Goal: Information Seeking & Learning: Find specific fact

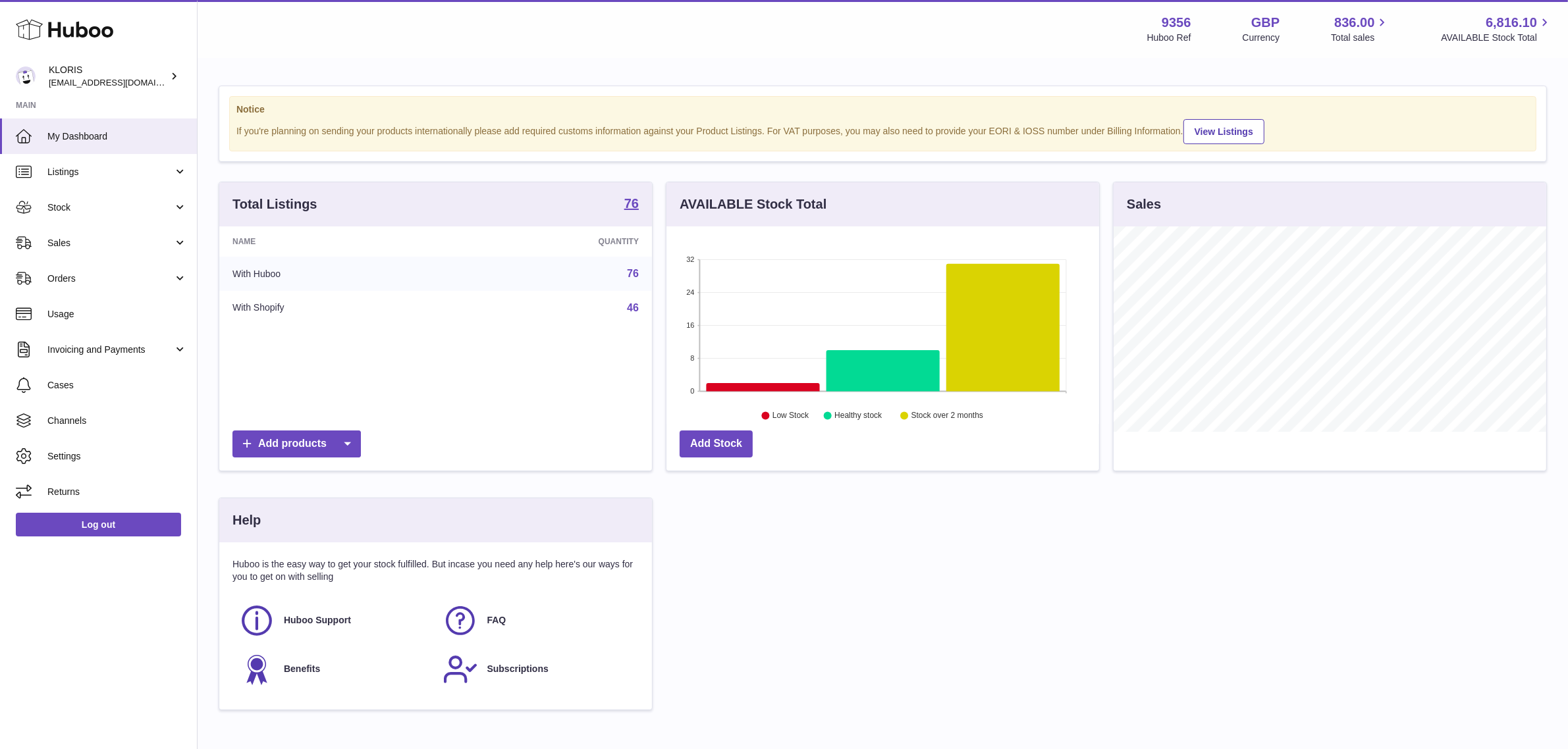
scroll to position [205, 433]
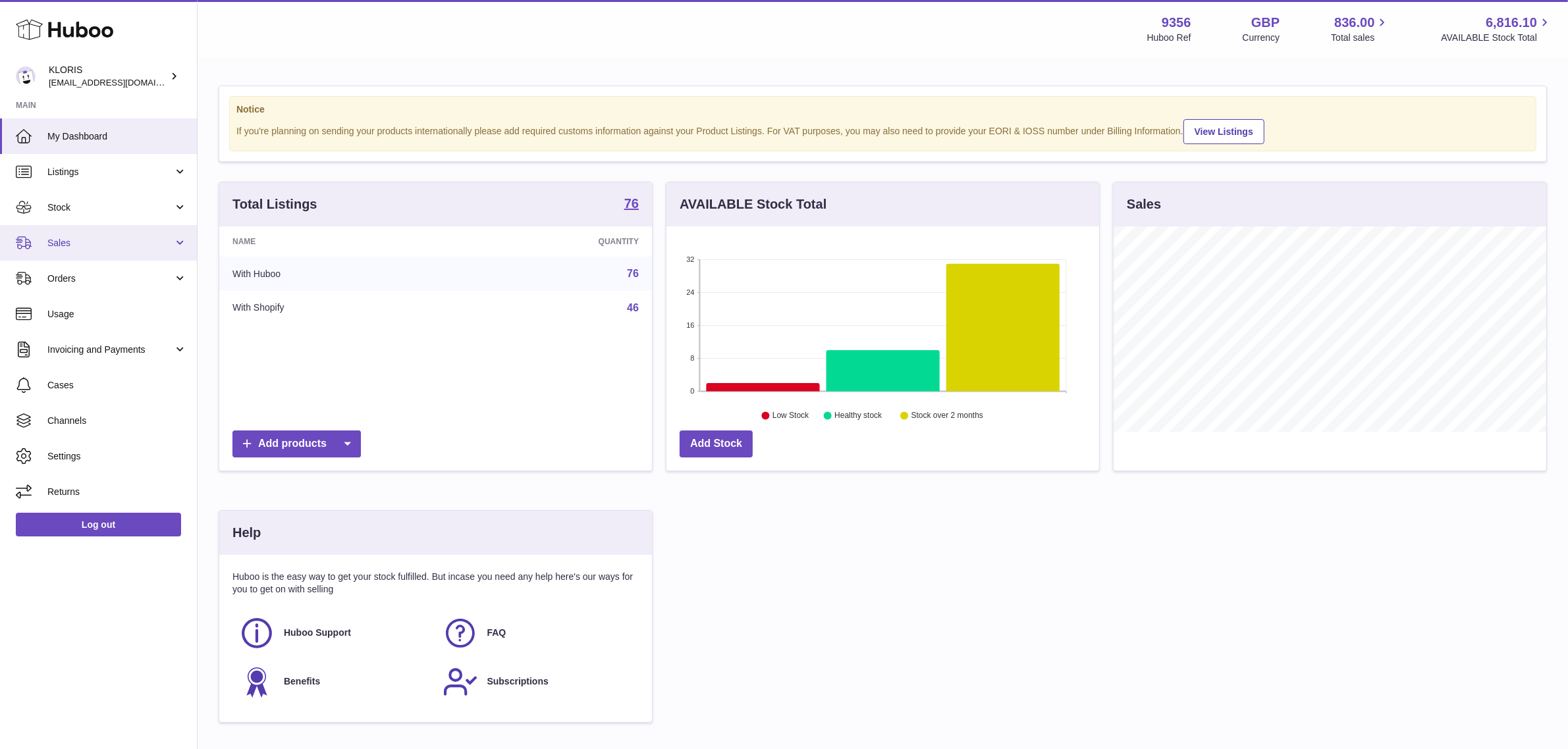
click at [135, 244] on span "Sales" at bounding box center [110, 243] width 126 height 13
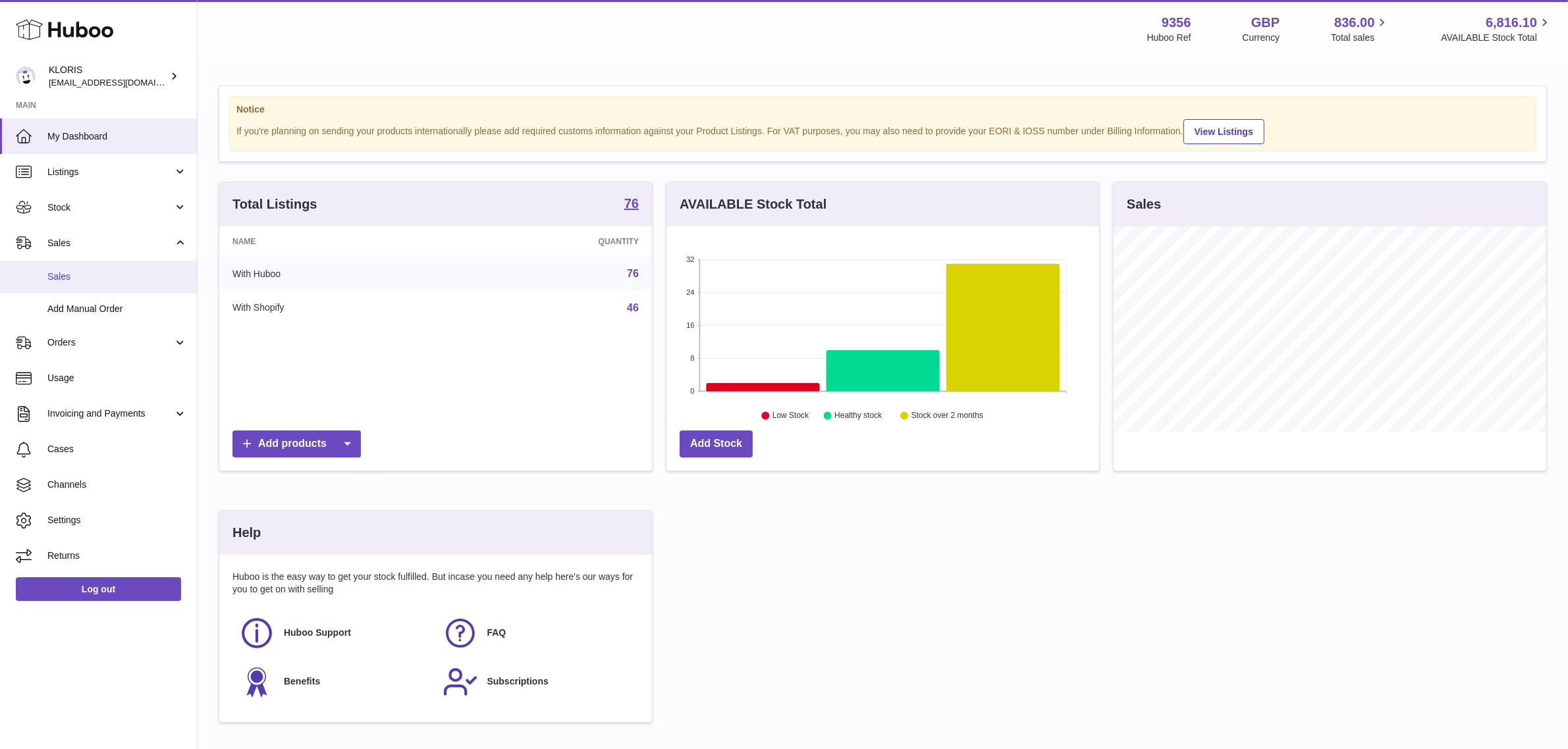
click at [103, 277] on span "Sales" at bounding box center [117, 277] width 140 height 13
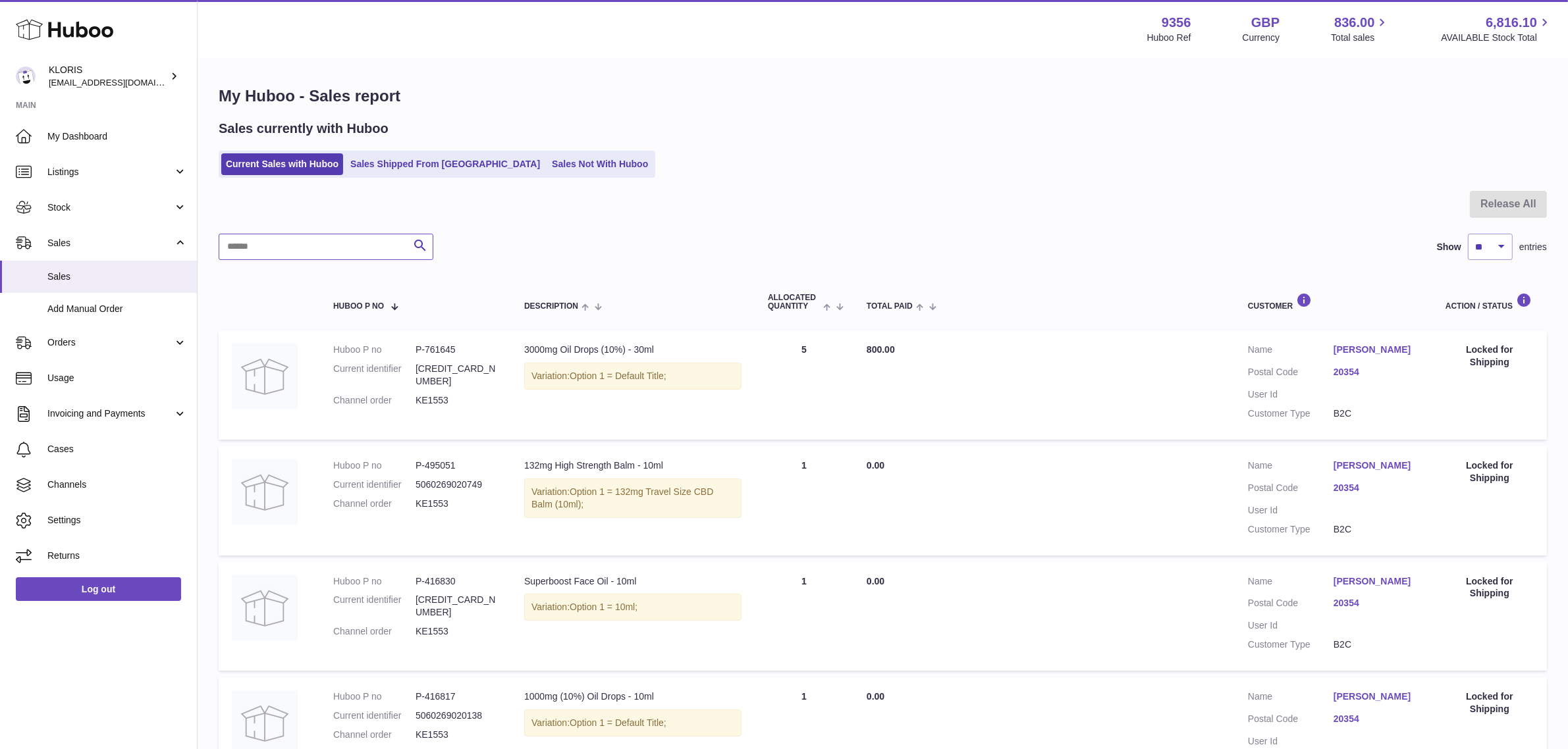
click at [366, 235] on input "text" at bounding box center [325, 246] width 214 height 26
paste input "******"
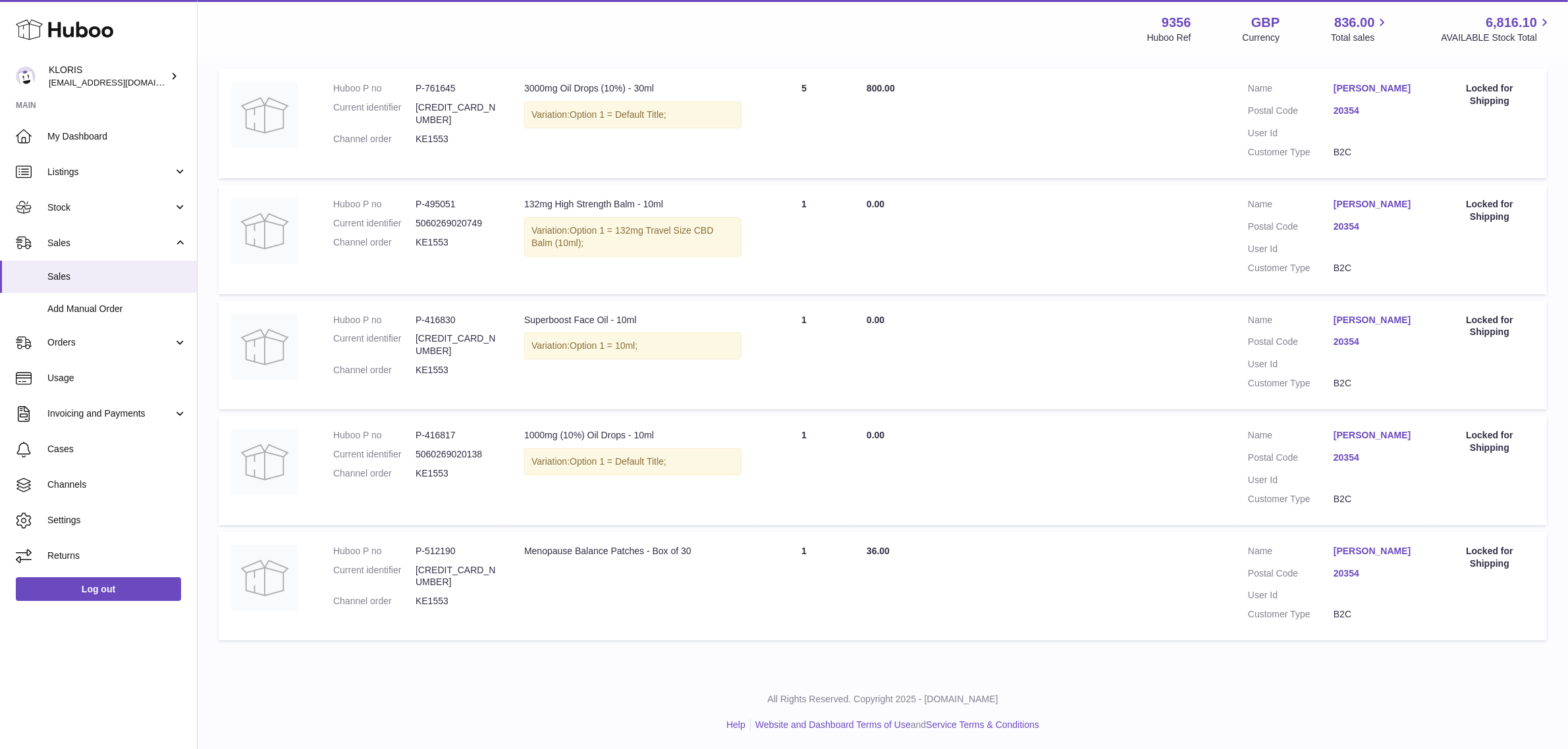
scroll to position [262, 0]
type input "******"
click at [1348, 575] on link "20354" at bounding box center [1376, 572] width 86 height 13
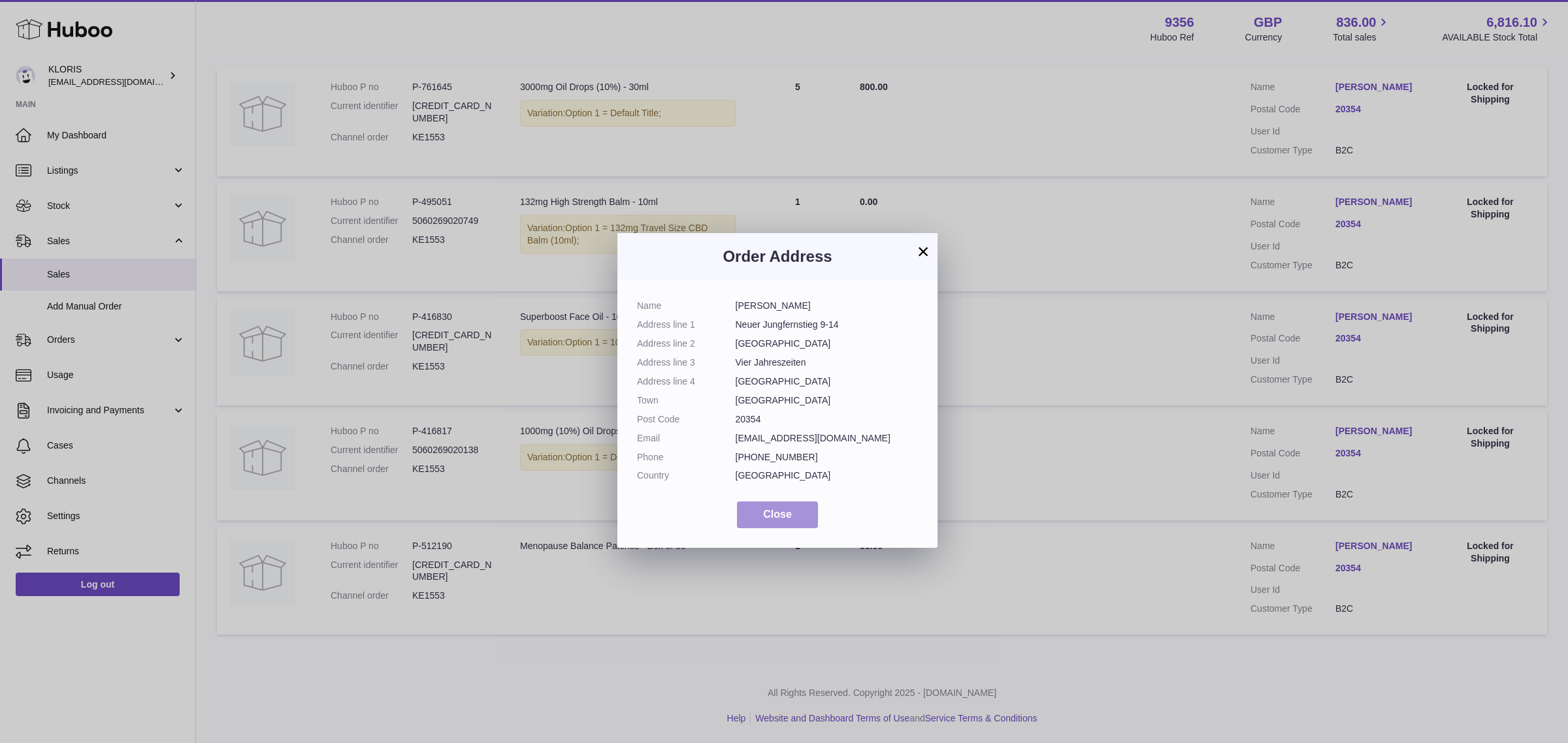
click at [806, 511] on button "Close" at bounding box center [777, 515] width 81 height 27
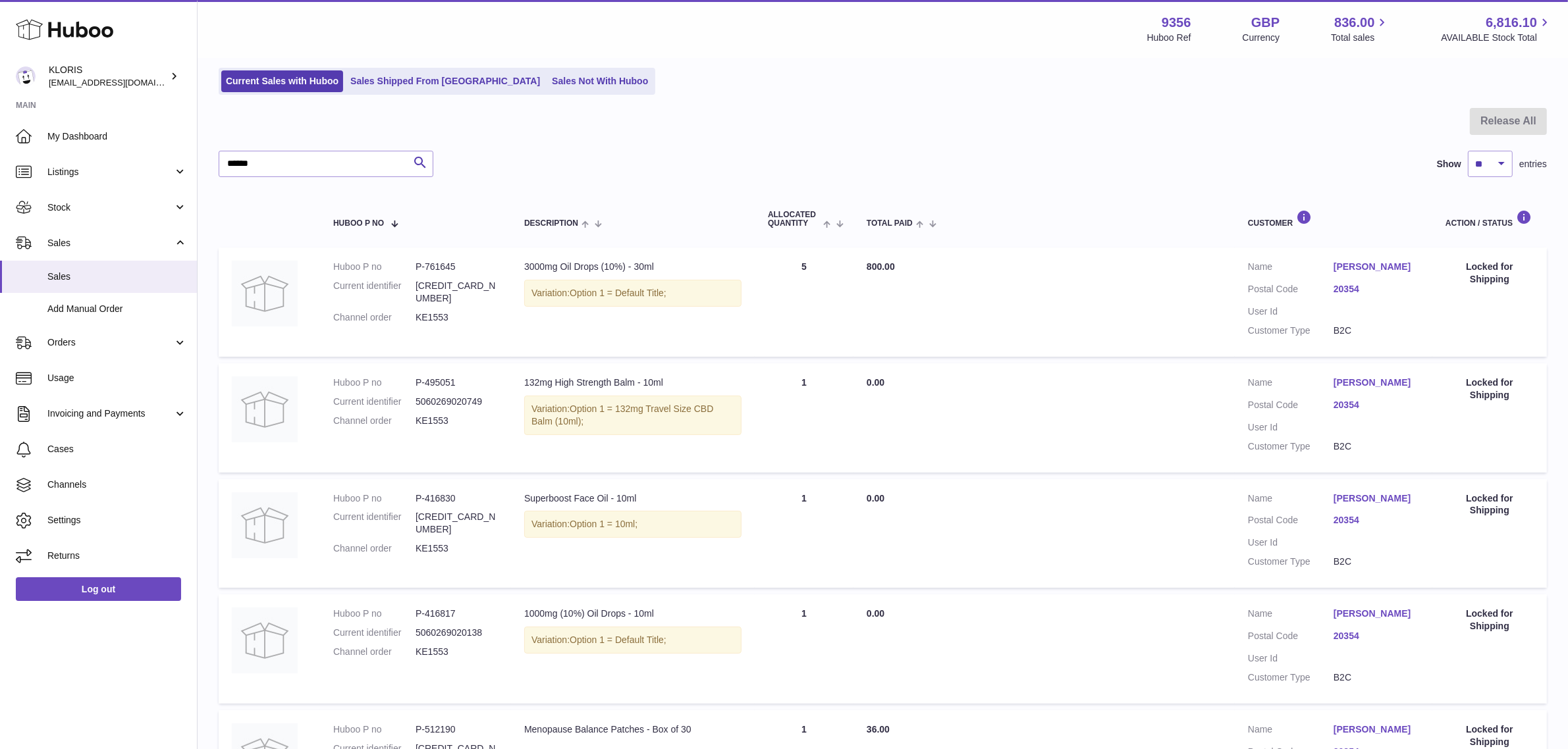
scroll to position [0, 0]
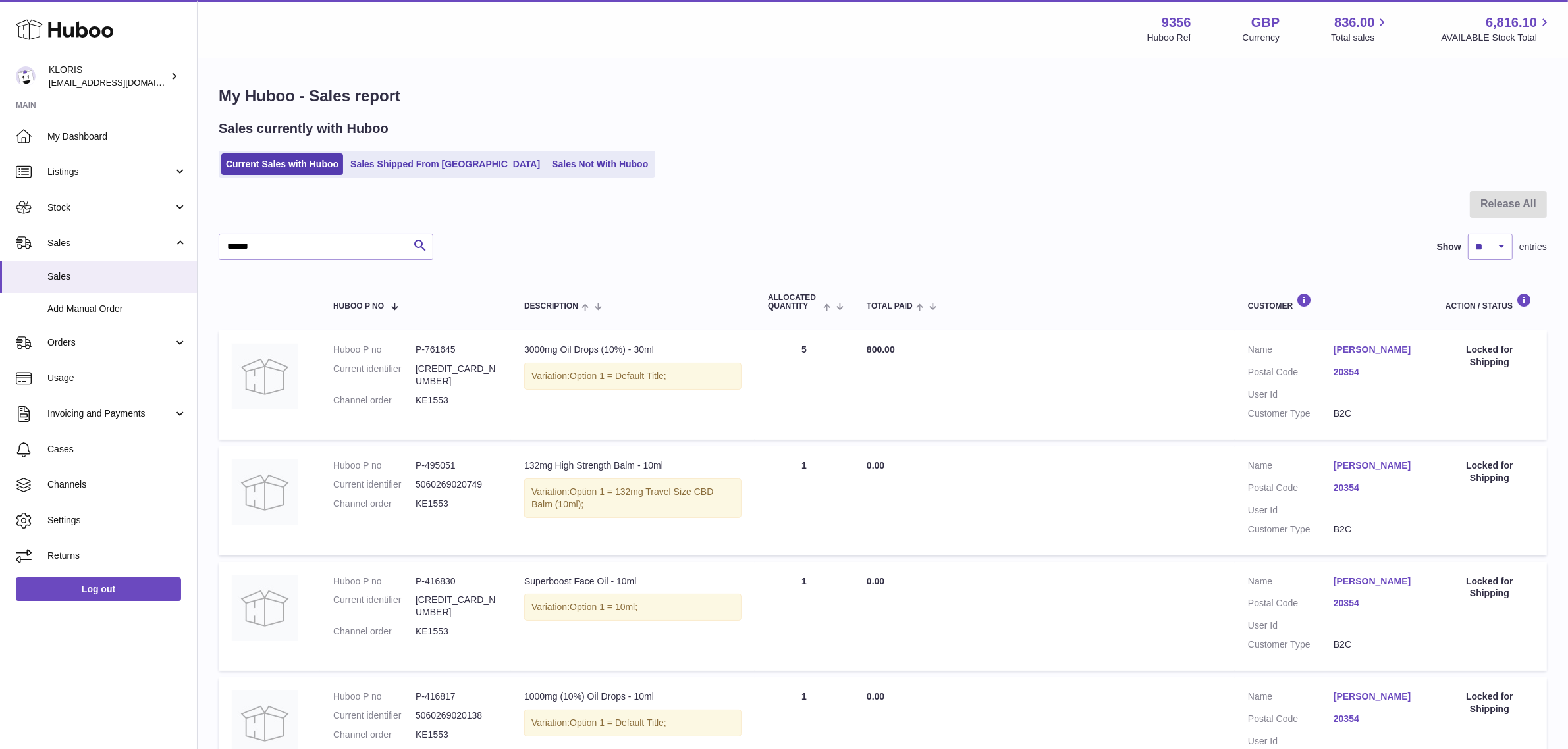
click at [1350, 491] on link "20354" at bounding box center [1376, 488] width 86 height 13
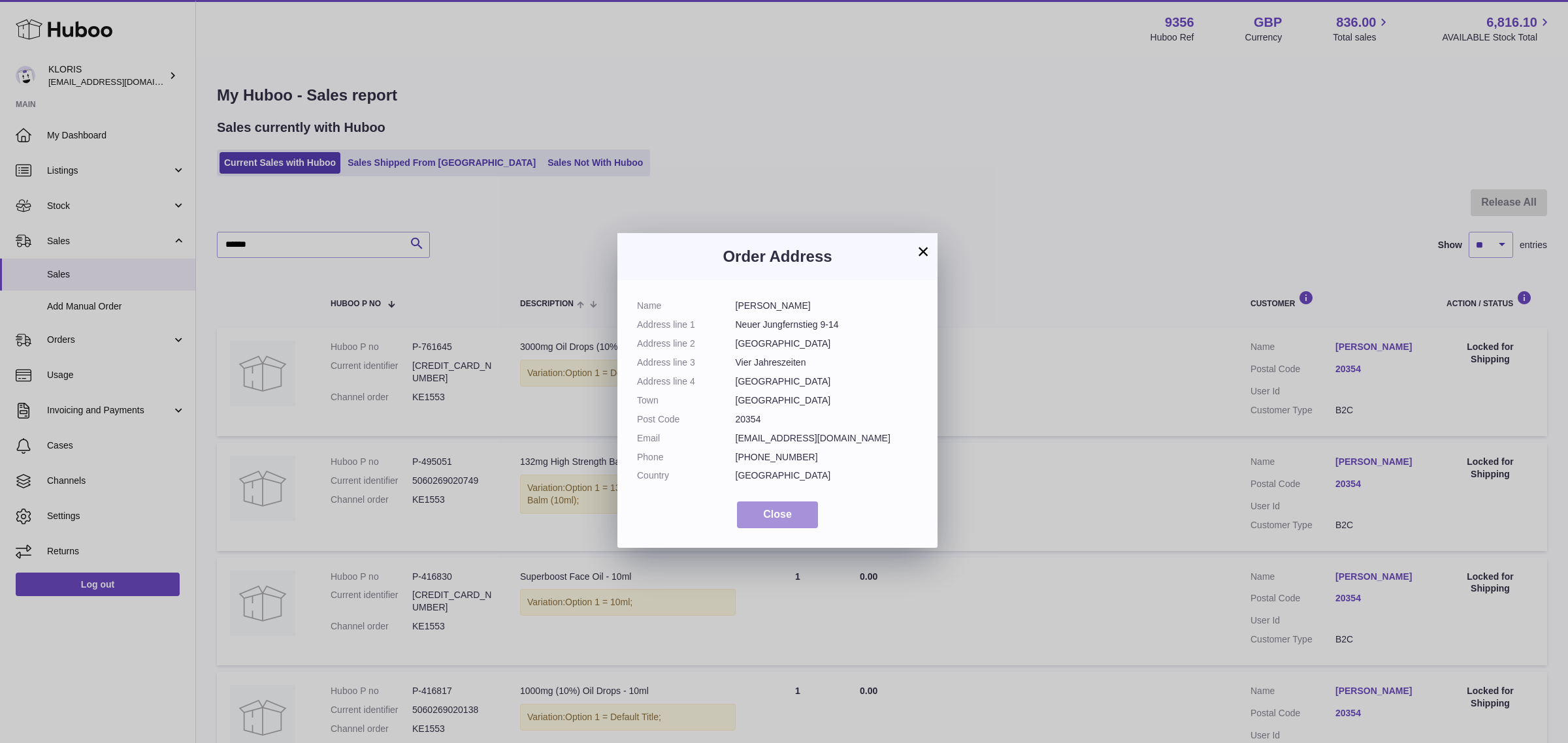
click at [799, 518] on button "Close" at bounding box center [777, 515] width 81 height 27
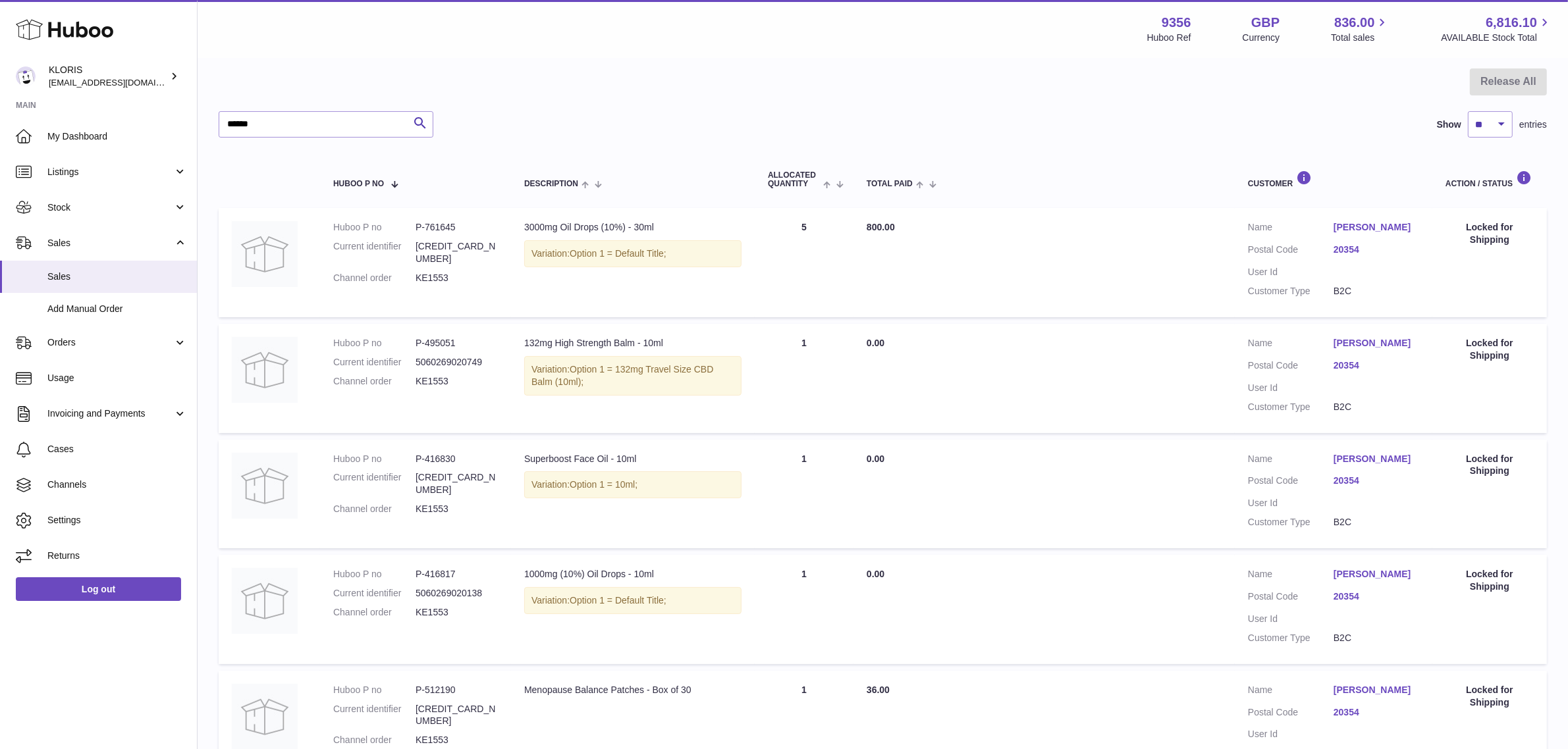
scroll to position [262, 0]
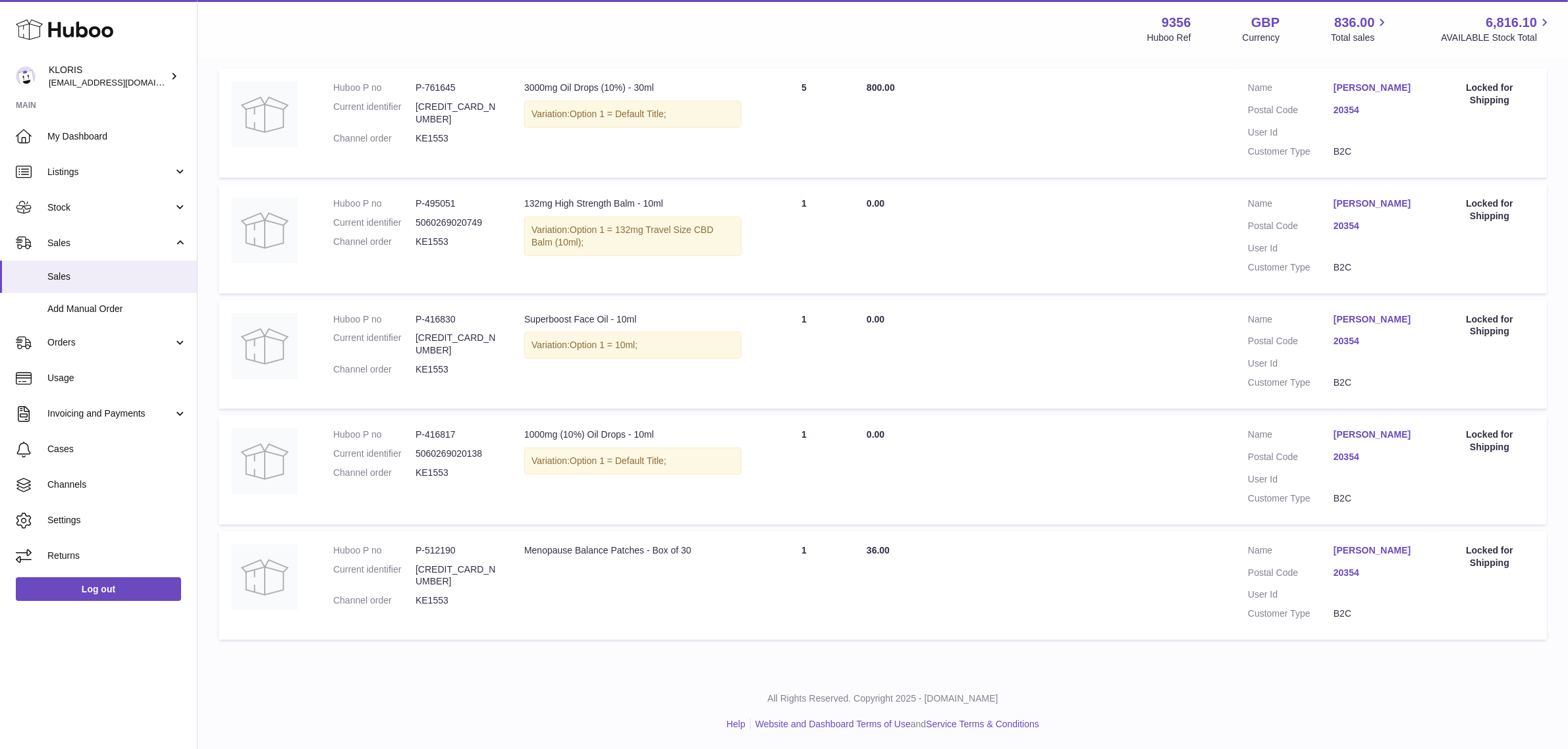
click at [436, 594] on dd "KE1553" at bounding box center [457, 600] width 82 height 13
copy dd "KE1553"
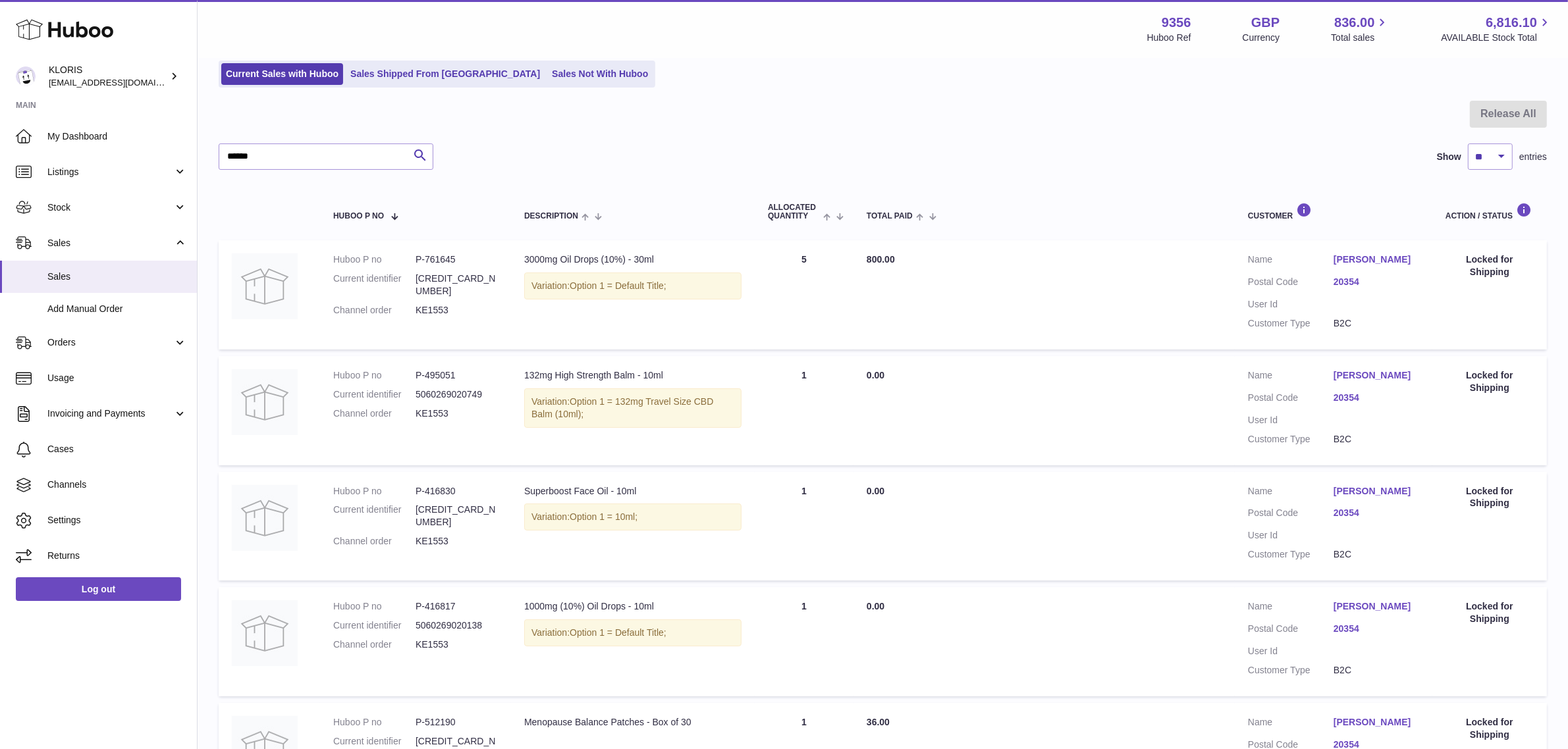
scroll to position [0, 0]
